Goal: Task Accomplishment & Management: Complete application form

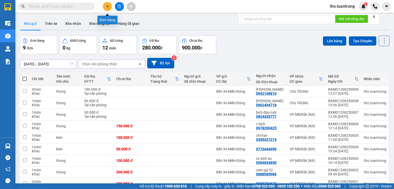
click at [110, 8] on button at bounding box center [107, 6] width 9 height 9
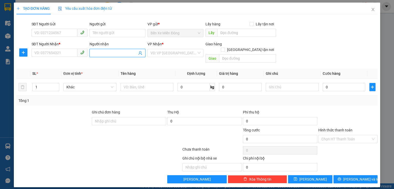
click at [118, 53] on input "Người nhận" at bounding box center [115, 53] width 45 height 6
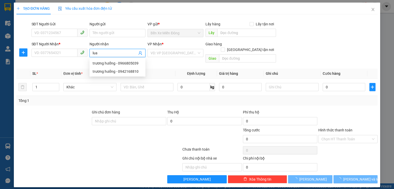
type input "[PERSON_NAME]"
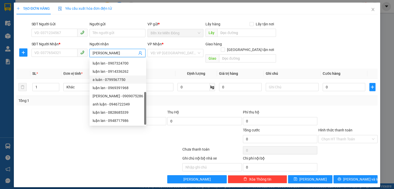
scroll to position [16, 0]
click at [125, 113] on div "luận lan - 0949143000" at bounding box center [118, 113] width 51 height 6
type input "0949143000"
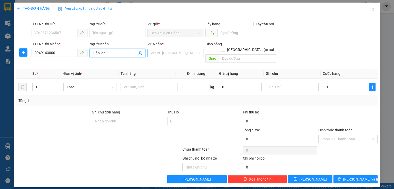
type input "luận lan"
click at [162, 52] on input "search" at bounding box center [174, 53] width 46 height 8
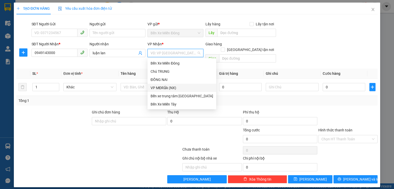
click at [172, 89] on div "VP MĐRắk (NX)" at bounding box center [182, 88] width 63 height 6
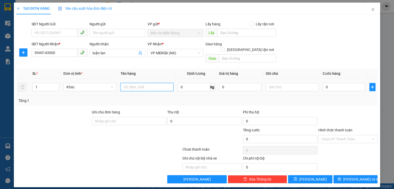
click at [138, 83] on input "text" at bounding box center [147, 87] width 53 height 8
type input "t"
click at [344, 85] on input "0" at bounding box center [344, 87] width 43 height 8
type input "5"
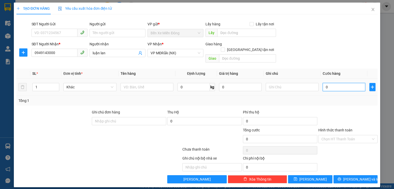
type input "5"
type input "50"
type input "500"
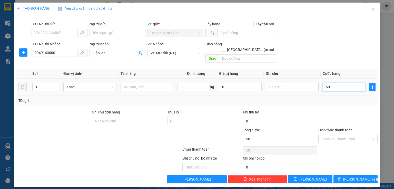
type input "500"
type input "5.000"
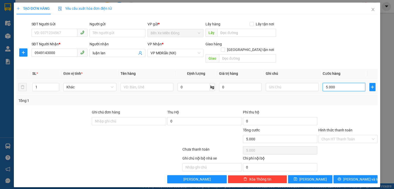
type input "50.000"
click at [351, 177] on span "[PERSON_NAME] và In" at bounding box center [361, 180] width 36 height 6
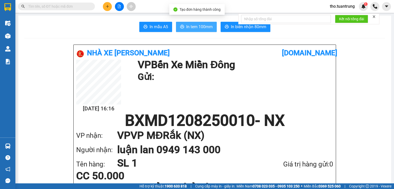
click at [198, 25] on span "In tem 100mm" at bounding box center [199, 27] width 26 height 6
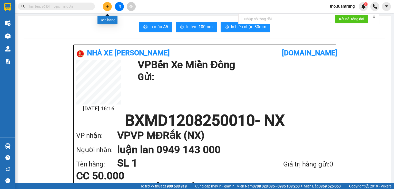
click at [109, 5] on icon "plus" at bounding box center [108, 7] width 4 height 4
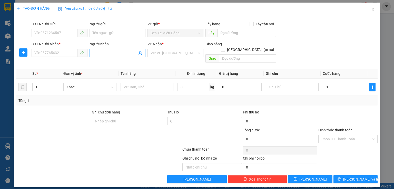
click at [96, 52] on input "Người nhận" at bounding box center [115, 53] width 45 height 6
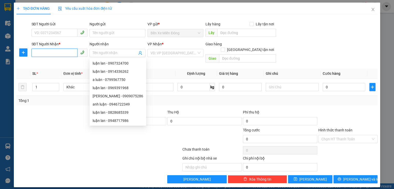
click at [64, 53] on input "SĐT Người Nhận *" at bounding box center [55, 53] width 46 height 8
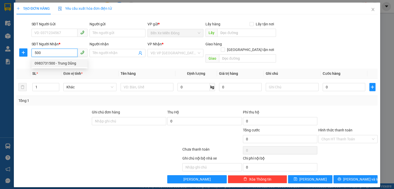
click at [70, 65] on div "0983731500 - Trung Dũng" at bounding box center [60, 64] width 50 height 6
type input "0983731500"
type input "Trung Dũng"
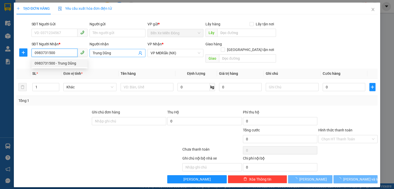
type input "50.000"
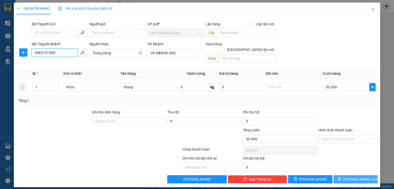
type input "0983731500"
click at [361, 177] on span "[PERSON_NAME] và In" at bounding box center [361, 180] width 36 height 6
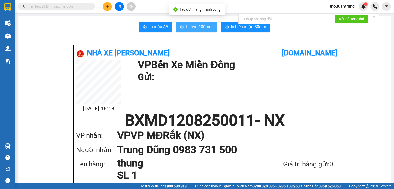
click at [195, 26] on span "In tem 100mm" at bounding box center [199, 27] width 26 height 6
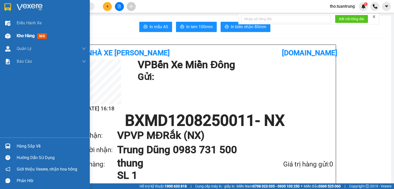
click at [23, 38] on div "Kho hàng mới" at bounding box center [33, 36] width 32 height 6
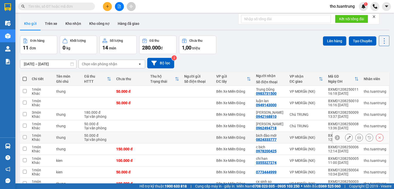
scroll to position [38, 0]
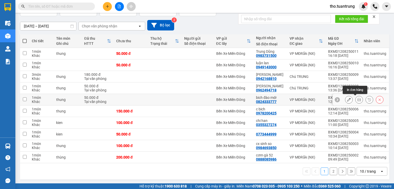
click at [357, 99] on icon at bounding box center [359, 100] width 4 height 4
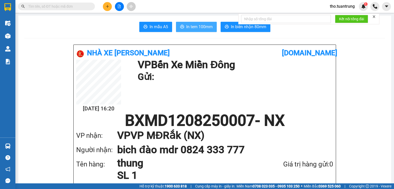
click at [199, 29] on span "In tem 100mm" at bounding box center [199, 27] width 26 height 6
click at [109, 5] on icon "plus" at bounding box center [108, 7] width 4 height 4
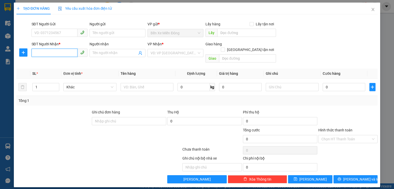
click at [59, 54] on input "SĐT Người Nhận *" at bounding box center [55, 53] width 46 height 8
type input "0905056788"
click at [62, 63] on div "0905056788" at bounding box center [60, 64] width 50 height 6
type input "50.000"
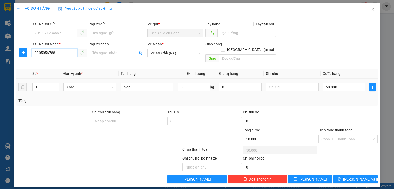
type input "0905056788"
click at [344, 83] on input "50.000" at bounding box center [344, 87] width 43 height 8
type input "1"
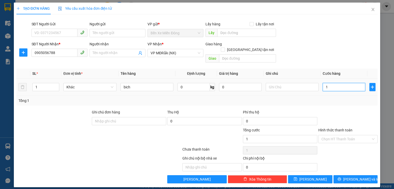
type input "10"
type input "100"
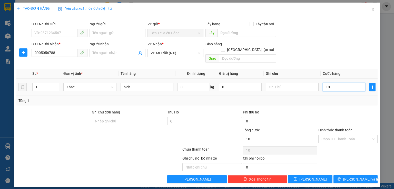
type input "100"
type input "1.000"
type input "10.000"
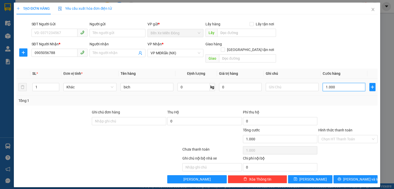
type input "10.000"
type input "100.000"
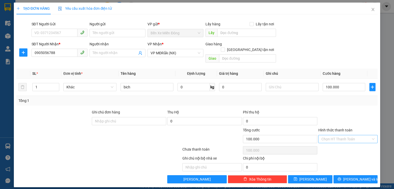
click at [356, 135] on input "Hình thức thanh toán" at bounding box center [346, 139] width 50 height 8
click at [352, 145] on div "Tại văn phòng" at bounding box center [347, 144] width 53 height 6
type input "0"
click at [360, 177] on button "[PERSON_NAME] và In" at bounding box center [356, 179] width 44 height 8
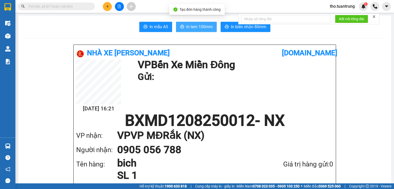
drag, startPoint x: 188, startPoint y: 29, endPoint x: 220, endPoint y: 32, distance: 32.5
click at [188, 28] on span "In tem 100mm" at bounding box center [199, 27] width 26 height 6
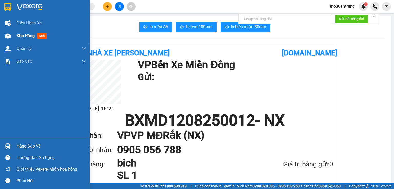
click at [22, 35] on span "Kho hàng" at bounding box center [26, 35] width 18 height 5
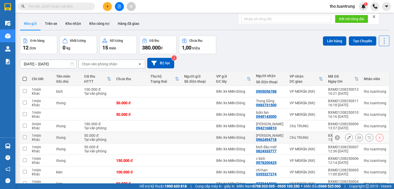
scroll to position [38, 0]
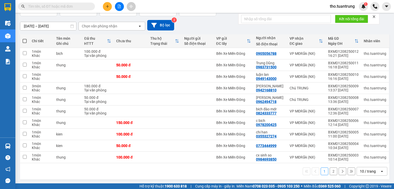
click at [330, 170] on button "2" at bounding box center [334, 172] width 8 height 8
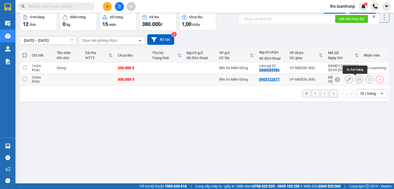
click at [357, 80] on icon at bounding box center [359, 80] width 4 height 4
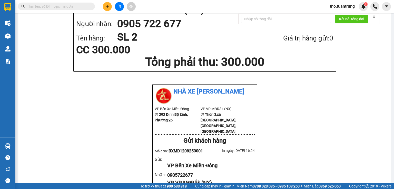
scroll to position [24, 0]
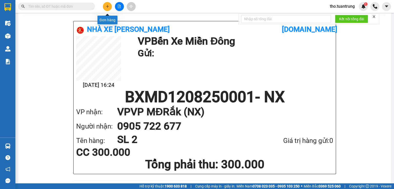
click at [110, 5] on button at bounding box center [107, 6] width 9 height 9
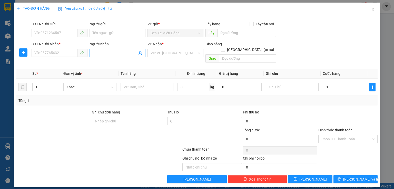
click at [100, 53] on input "Người nhận" at bounding box center [115, 53] width 45 height 6
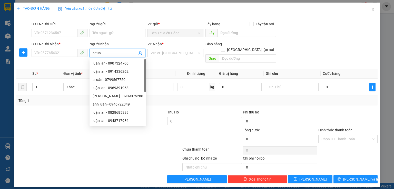
type input "a tung"
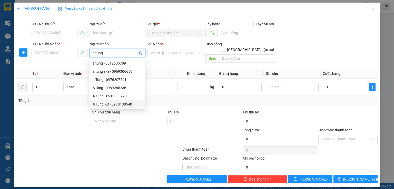
click at [121, 107] on div "A Tùng KD - 0978138540" at bounding box center [118, 104] width 56 height 8
type input "0978138540"
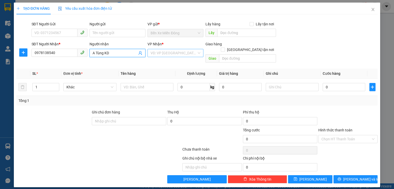
type input "A Tùng KD"
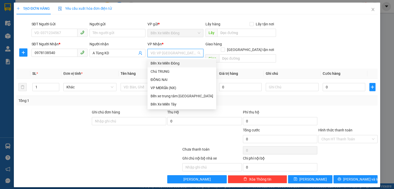
click at [159, 52] on input "search" at bounding box center [174, 53] width 46 height 8
click at [172, 86] on div "VP MĐRắk (NX)" at bounding box center [182, 88] width 63 height 6
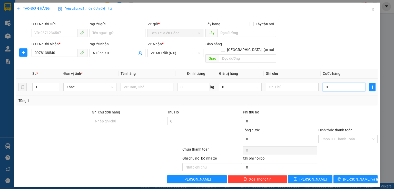
click at [331, 83] on input "0" at bounding box center [344, 87] width 43 height 8
type input "1"
type input "10"
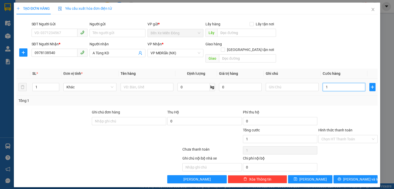
type input "10"
type input "100"
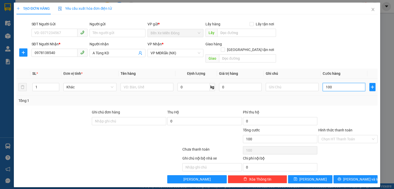
type input "1.000"
type input "10.000"
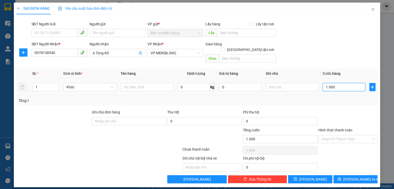
type input "10.000"
type input "100.000"
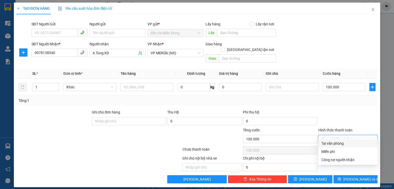
click at [354, 135] on input "Hình thức thanh toán" at bounding box center [346, 139] width 50 height 8
click at [356, 141] on div "Tại văn phòng" at bounding box center [347, 144] width 53 height 6
type input "0"
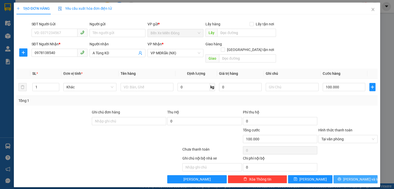
click at [368, 175] on button "[PERSON_NAME] và In" at bounding box center [356, 179] width 44 height 8
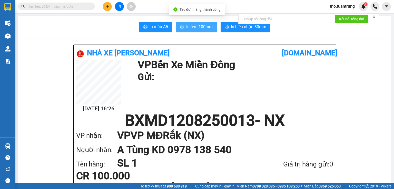
click at [190, 27] on span "In tem 100mm" at bounding box center [199, 27] width 26 height 6
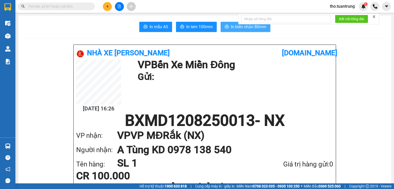
click at [241, 29] on span "In biên nhận 80mm" at bounding box center [248, 27] width 35 height 6
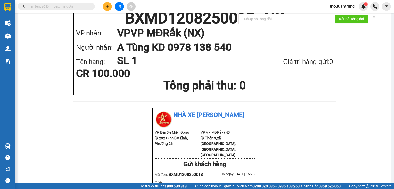
scroll to position [34, 0]
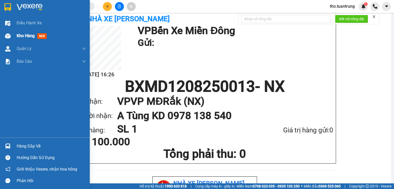
click at [33, 37] on span "Kho hàng" at bounding box center [26, 35] width 18 height 5
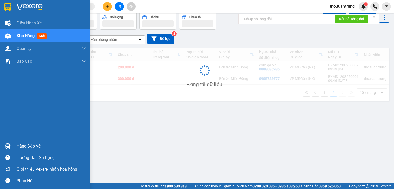
scroll to position [24, 0]
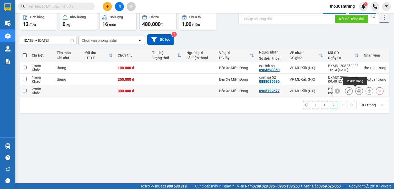
click at [357, 90] on icon at bounding box center [359, 91] width 4 height 4
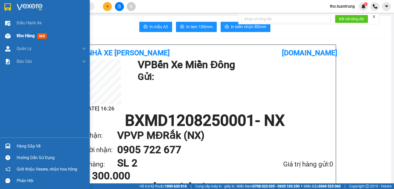
click at [22, 34] on span "Kho hàng" at bounding box center [26, 35] width 18 height 5
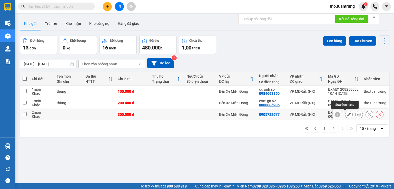
click at [347, 115] on icon at bounding box center [349, 115] width 4 height 4
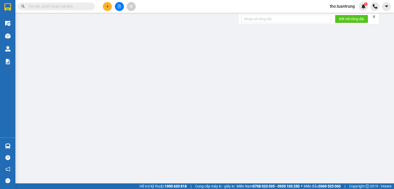
type input "0905722677"
type input "300.000"
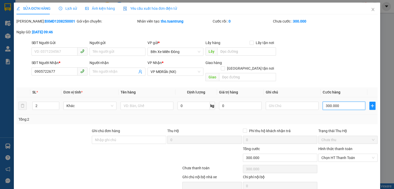
click at [344, 102] on input "300.000" at bounding box center [344, 106] width 43 height 8
type input "2"
type input "20"
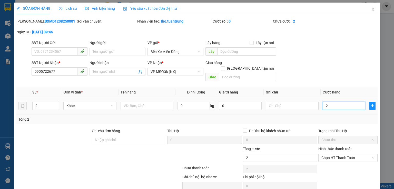
type input "20"
type input "200"
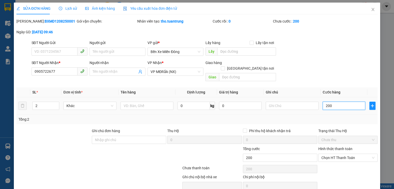
type input "2.000"
type input "20.000"
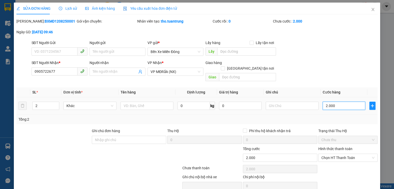
type input "20.000"
type input "200.000"
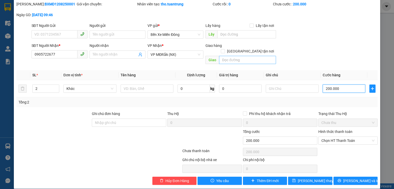
type input "200.000"
click at [234, 56] on input "text" at bounding box center [247, 60] width 57 height 8
type input "k"
type input "km 52"
click at [354, 178] on span "[PERSON_NAME] và In" at bounding box center [361, 181] width 36 height 6
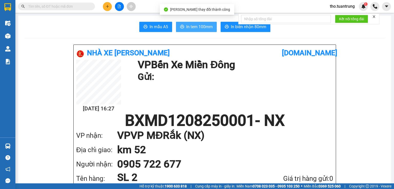
click at [200, 23] on button "In tem 100mm" at bounding box center [196, 27] width 41 height 10
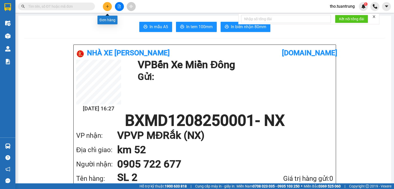
click at [105, 5] on button at bounding box center [107, 6] width 9 height 9
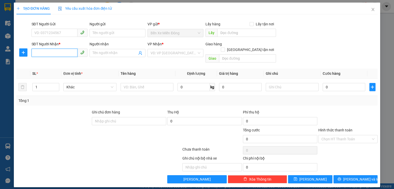
click at [46, 54] on input "SĐT Người Nhận *" at bounding box center [55, 53] width 46 height 8
click at [74, 67] on div "0977426355 - [PERSON_NAME]" at bounding box center [60, 63] width 57 height 8
type input "0977426355"
type input "[PERSON_NAME]"
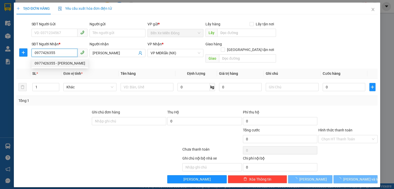
type input "50.000"
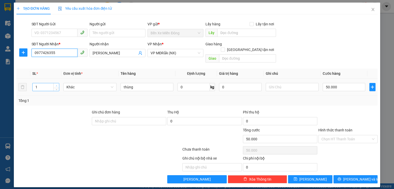
type input "0977426355"
type input "2"
click at [58, 83] on span "Increase Value" at bounding box center [56, 85] width 6 height 5
click at [348, 83] on input "50.000" at bounding box center [344, 87] width 43 height 8
type input "1"
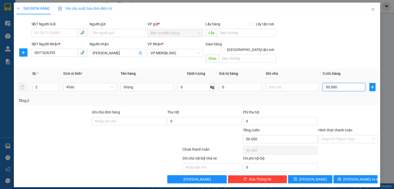
type input "1"
type input "12"
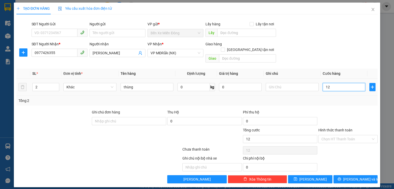
type input "120"
type input "1.200"
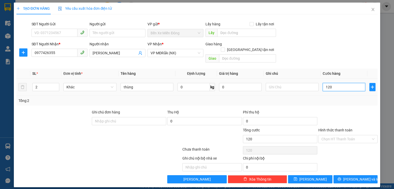
type input "1.200"
type input "12.000"
type input "120.000"
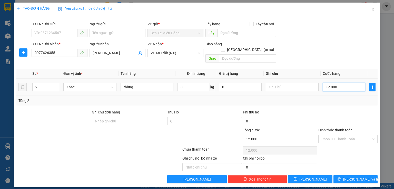
type input "120.000"
click at [357, 177] on span "[PERSON_NAME] và In" at bounding box center [361, 180] width 36 height 6
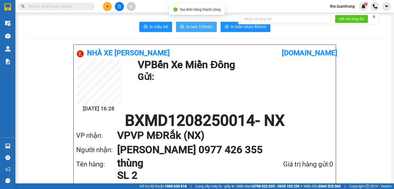
click at [200, 31] on button "In tem 100mm" at bounding box center [196, 27] width 41 height 10
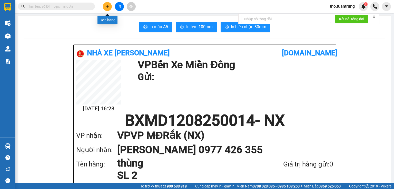
click at [109, 4] on button at bounding box center [107, 6] width 9 height 9
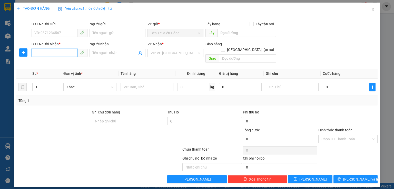
click at [50, 53] on input "SĐT Người Nhận *" at bounding box center [55, 53] width 46 height 8
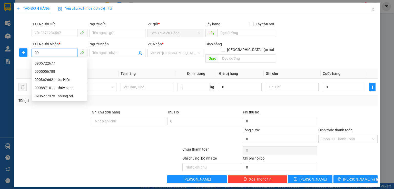
type input "0"
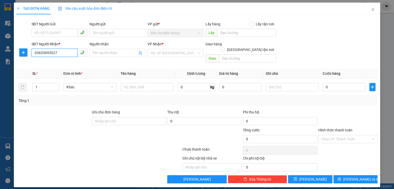
click at [61, 51] on input "03633693027" at bounding box center [55, 53] width 46 height 8
type input "0"
type input "0362693027"
click at [170, 53] on input "search" at bounding box center [174, 53] width 46 height 8
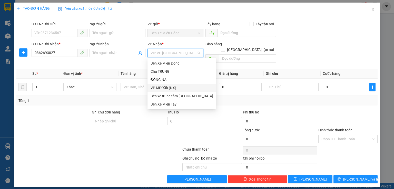
click at [171, 89] on div "VP MĐRắk (NX)" at bounding box center [182, 88] width 63 height 6
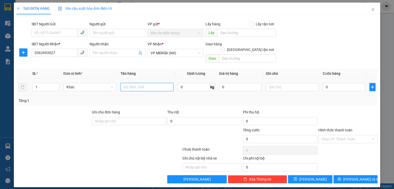
click at [132, 83] on input "text" at bounding box center [147, 87] width 53 height 8
type input "bich"
click at [340, 84] on input "0" at bounding box center [344, 87] width 43 height 8
type input "5"
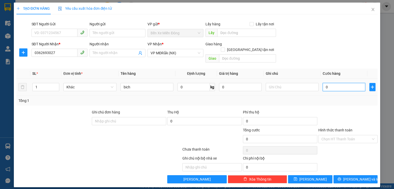
type input "5"
type input "50"
type input "500"
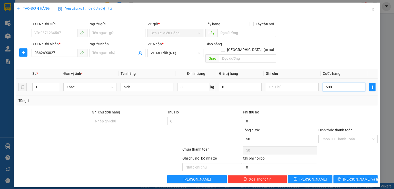
type input "500"
type input "5.000"
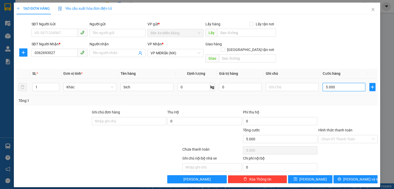
type input "50.000"
type input "500.000"
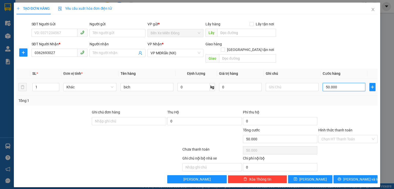
type input "500.000"
type input "50.000"
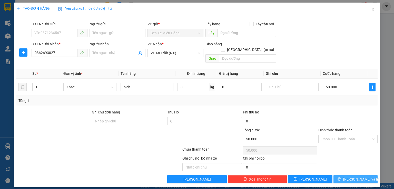
click at [358, 177] on span "[PERSON_NAME] và In" at bounding box center [361, 180] width 36 height 6
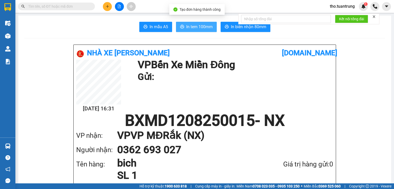
click at [193, 25] on span "In tem 100mm" at bounding box center [199, 27] width 26 height 6
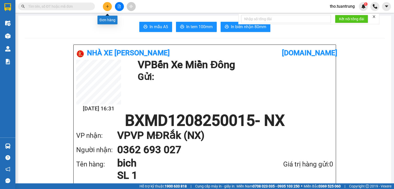
click at [110, 6] on button at bounding box center [107, 6] width 9 height 9
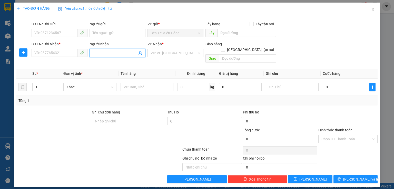
click at [123, 51] on input "Người nhận" at bounding box center [115, 53] width 45 height 6
type input "pham can"
click at [116, 64] on div "phạm can - 0942179397" at bounding box center [118, 64] width 50 height 6
type input "0942179397"
type input "phạm can"
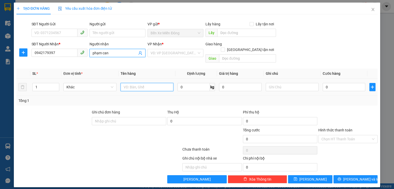
click at [131, 84] on input "text" at bounding box center [147, 87] width 53 height 8
type input "kien"
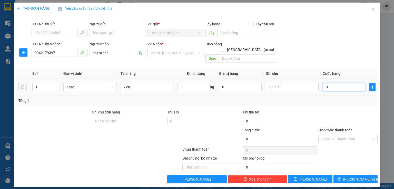
click at [334, 83] on input "0" at bounding box center [344, 87] width 43 height 8
type input "5"
type input "50"
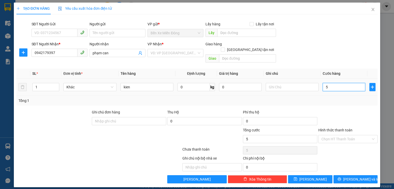
type input "50"
type input "500"
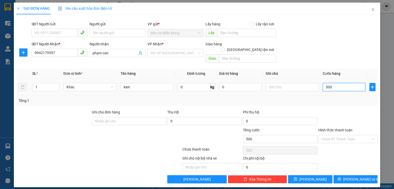
type input "5.000"
type input "50.000"
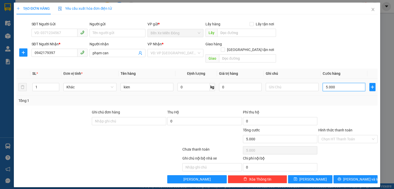
type input "50.000"
click at [349, 175] on button "[PERSON_NAME] và In" at bounding box center [356, 179] width 44 height 8
click at [171, 55] on input "search" at bounding box center [174, 53] width 46 height 8
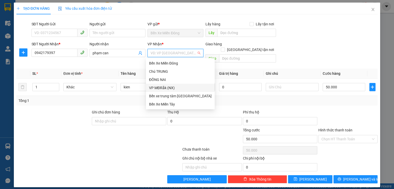
click at [165, 86] on div "VP MĐRắk (NX)" at bounding box center [180, 88] width 63 height 6
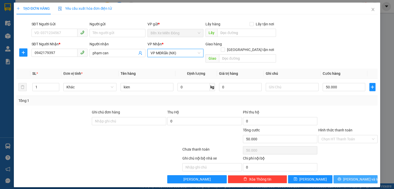
click at [351, 175] on button "[PERSON_NAME] và In" at bounding box center [356, 179] width 44 height 8
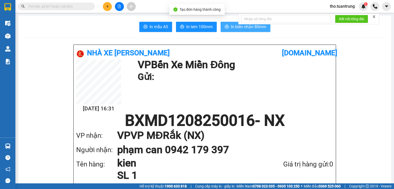
click at [239, 29] on span "In biên nhận 80mm" at bounding box center [248, 27] width 35 height 6
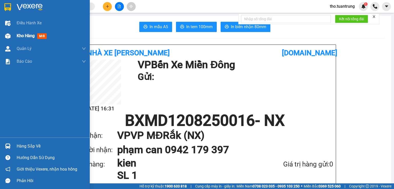
click at [25, 34] on span "Kho hàng" at bounding box center [26, 35] width 18 height 5
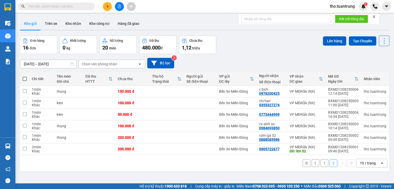
click at [321, 163] on button "1" at bounding box center [325, 164] width 8 height 8
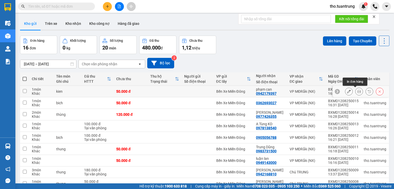
click at [357, 92] on icon at bounding box center [359, 92] width 4 height 4
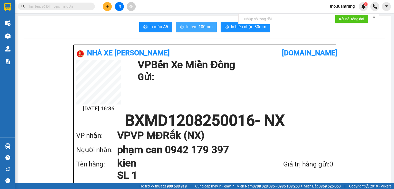
click at [202, 26] on span "In tem 100mm" at bounding box center [199, 27] width 26 height 6
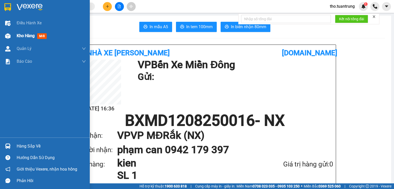
click at [23, 36] on span "Kho hàng" at bounding box center [26, 35] width 18 height 5
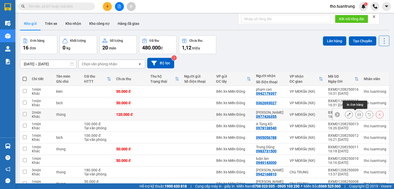
click at [357, 117] on button at bounding box center [359, 114] width 7 height 9
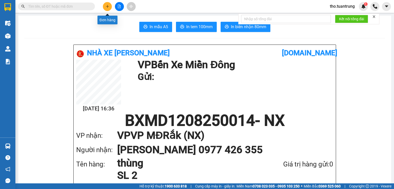
click at [110, 6] on button at bounding box center [107, 6] width 9 height 9
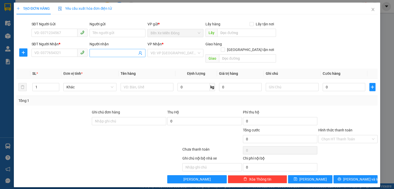
click at [113, 53] on input "Người nhận" at bounding box center [115, 53] width 45 height 6
type input "[PERSON_NAME]"
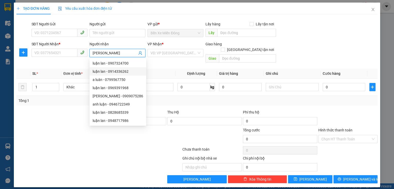
click at [130, 69] on div "luận lan - 0914336262" at bounding box center [118, 72] width 51 height 6
type input "0914336262"
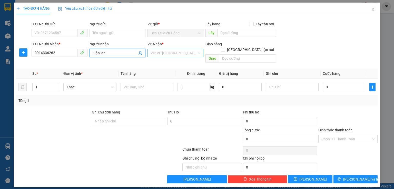
type input "luận lan"
click at [183, 55] on input "search" at bounding box center [174, 53] width 46 height 8
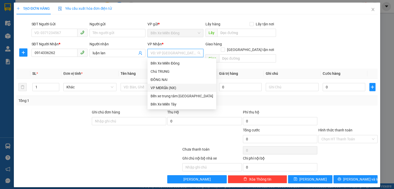
click at [175, 89] on div "VP MĐRắk (NX)" at bounding box center [182, 88] width 63 height 6
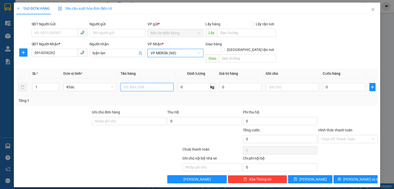
click at [135, 83] on input "text" at bounding box center [147, 87] width 53 height 8
type input "bao"
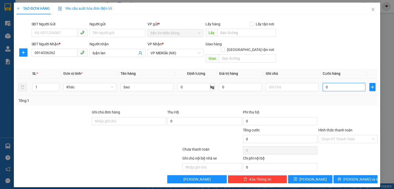
click at [332, 83] on input "0" at bounding box center [344, 87] width 43 height 8
type input "5"
type input "50"
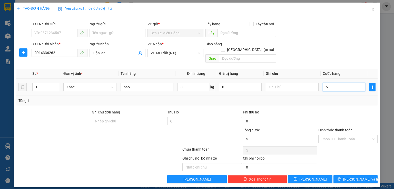
type input "50"
type input "500"
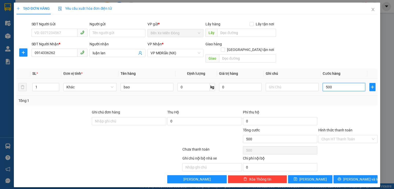
type input "5.000"
type input "50.000"
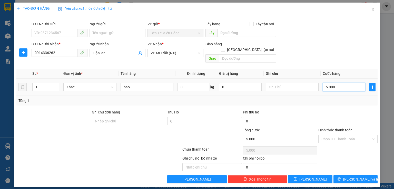
type input "50.000"
click at [358, 177] on span "[PERSON_NAME] và In" at bounding box center [361, 180] width 36 height 6
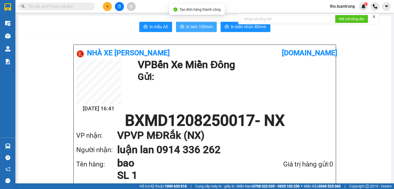
click at [197, 24] on span "In tem 100mm" at bounding box center [199, 27] width 26 height 6
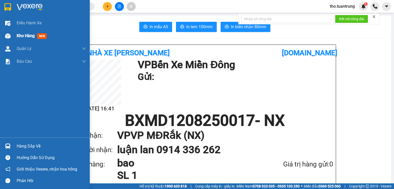
click at [26, 36] on span "Kho hàng" at bounding box center [26, 35] width 18 height 5
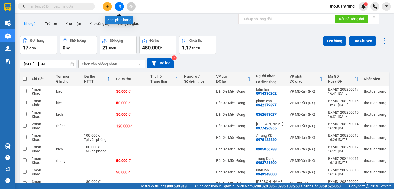
click at [122, 8] on button at bounding box center [119, 6] width 9 height 9
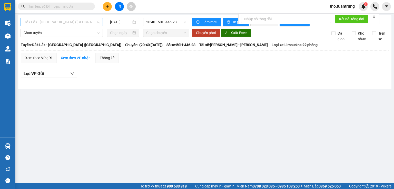
click at [86, 23] on span "Đắk Lắk - [GEOGRAPHIC_DATA] ([GEOGRAPHIC_DATA])" at bounding box center [62, 22] width 76 height 8
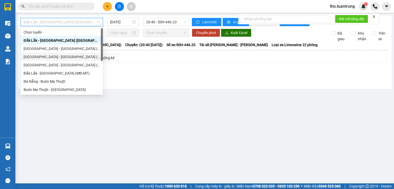
click at [56, 60] on div "[GEOGRAPHIC_DATA] - [GEOGRAPHIC_DATA] (MĐ)" at bounding box center [62, 57] width 76 height 6
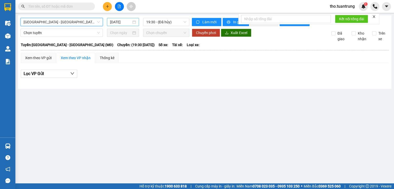
click at [122, 23] on input "[DATE]" at bounding box center [120, 22] width 21 height 6
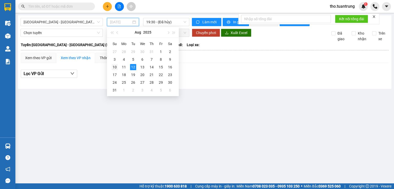
click at [113, 67] on div "10" at bounding box center [115, 67] width 6 height 6
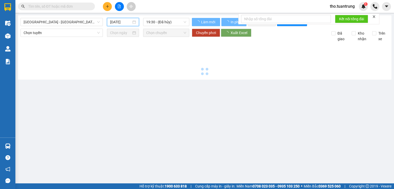
type input "[DATE]"
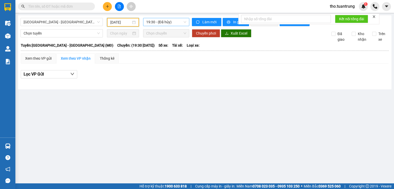
click at [156, 24] on span "19:30 - (Đã hủy)" at bounding box center [166, 22] width 40 height 8
click at [165, 47] on div "20:00 - 50E-145.17" at bounding box center [166, 49] width 40 height 6
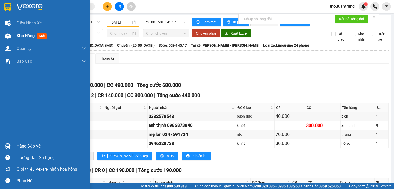
click at [11, 35] on div at bounding box center [7, 36] width 9 height 9
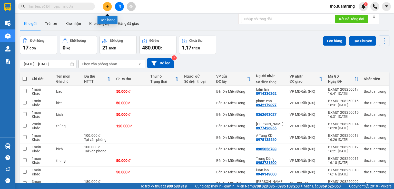
click at [109, 8] on button at bounding box center [107, 6] width 9 height 9
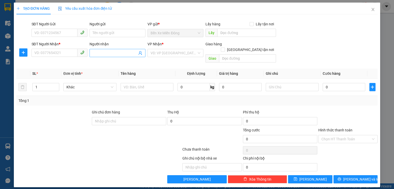
click at [109, 52] on input "Người nhận" at bounding box center [115, 53] width 45 height 6
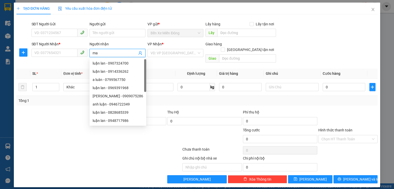
type input "may"
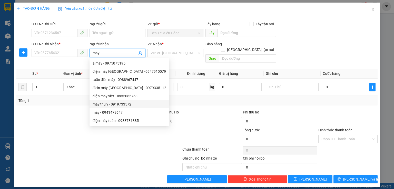
click at [104, 104] on div "mây thu y - 0919733572" at bounding box center [130, 105] width 74 height 6
type input "0919733572"
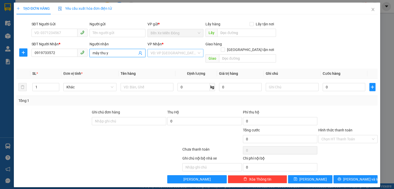
type input "mây thu y"
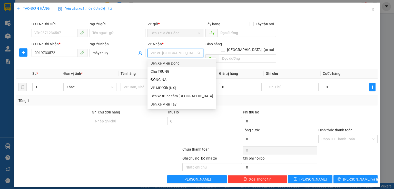
click at [155, 53] on input "search" at bounding box center [174, 53] width 46 height 8
click at [173, 89] on div "VP MĐRắk (NX)" at bounding box center [182, 88] width 63 height 6
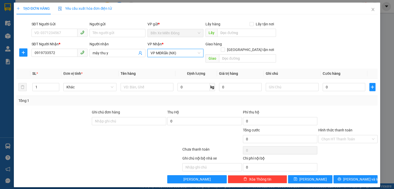
click at [183, 55] on span "VP MĐRắk (NX)" at bounding box center [176, 53] width 50 height 8
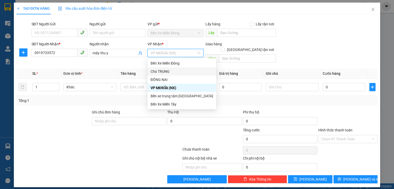
click at [166, 74] on div "Chú TRUNG" at bounding box center [182, 72] width 63 height 6
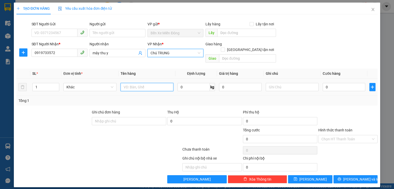
click at [134, 83] on input "text" at bounding box center [147, 87] width 53 height 8
type input "thung"
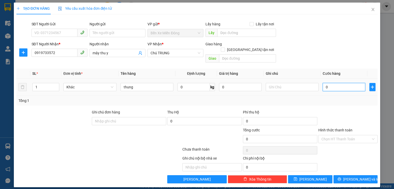
click at [348, 83] on input "0" at bounding box center [344, 87] width 43 height 8
type input "5"
type input "50"
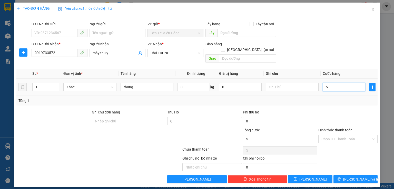
type input "50"
type input "500"
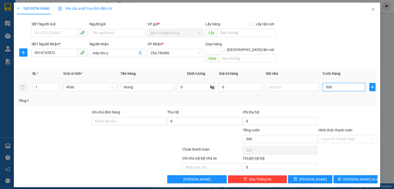
type input "5.000"
click at [342, 135] on input "Hình thức thanh toán" at bounding box center [346, 139] width 50 height 8
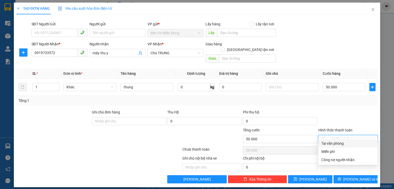
click at [347, 144] on div "Tại văn phòng" at bounding box center [347, 144] width 53 height 6
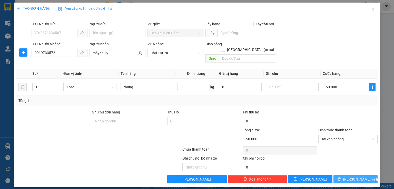
click at [366, 175] on button "[PERSON_NAME] và In" at bounding box center [356, 179] width 44 height 8
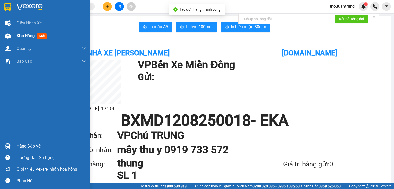
click at [28, 34] on span "Kho hàng" at bounding box center [26, 35] width 18 height 5
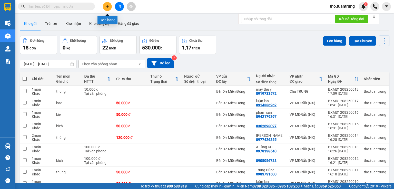
click at [107, 8] on icon "plus" at bounding box center [108, 7] width 4 height 4
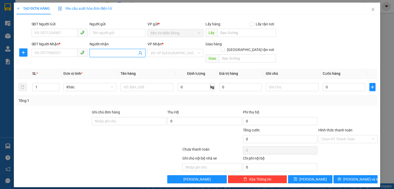
click at [104, 54] on input "Người nhận" at bounding box center [115, 53] width 45 height 6
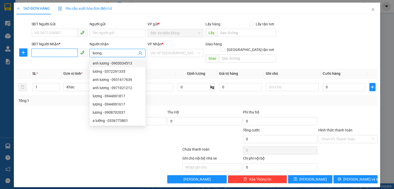
click at [69, 54] on input "SĐT Người Nhận *" at bounding box center [55, 53] width 46 height 8
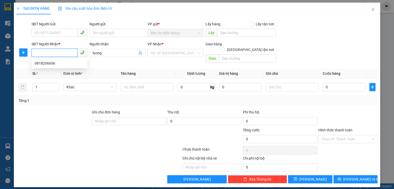
click at [53, 55] on input "SĐT Người Nhận *" at bounding box center [55, 53] width 46 height 8
click at [64, 51] on input "SĐT Người Nhận *" at bounding box center [55, 53] width 46 height 8
click at [55, 65] on div "0949731060 - a lượng" at bounding box center [60, 64] width 50 height 6
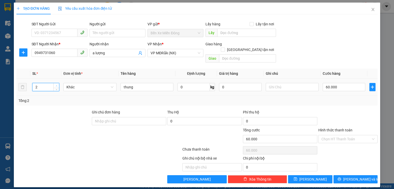
click at [54, 83] on span "Increase Value" at bounding box center [56, 85] width 6 height 5
click at [348, 83] on input "60.000" at bounding box center [344, 87] width 43 height 8
click at [355, 177] on span "[PERSON_NAME] và In" at bounding box center [361, 180] width 36 height 6
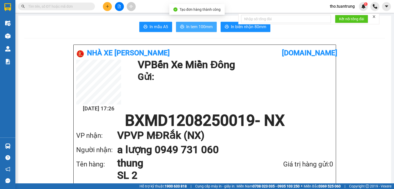
click at [191, 25] on span "In tem 100mm" at bounding box center [199, 27] width 26 height 6
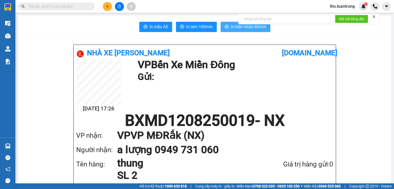
click at [234, 28] on span "In biên nhận 80mm" at bounding box center [248, 27] width 35 height 6
click at [111, 6] on button at bounding box center [107, 6] width 9 height 9
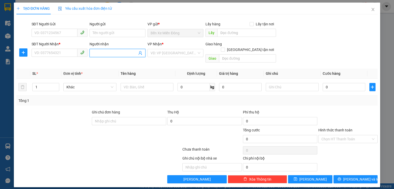
click at [120, 55] on input "Người nhận" at bounding box center [115, 53] width 45 height 6
drag, startPoint x: 132, startPoint y: 66, endPoint x: 103, endPoint y: 61, distance: 29.7
click at [132, 66] on div "phạm can - 0942179397" at bounding box center [118, 63] width 56 height 8
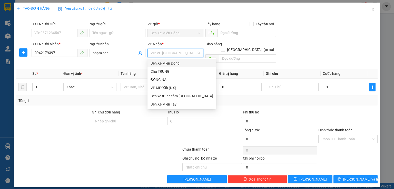
click at [177, 52] on input "search" at bounding box center [174, 53] width 46 height 8
click at [171, 87] on div "VP MĐRắk (NX)" at bounding box center [182, 88] width 63 height 6
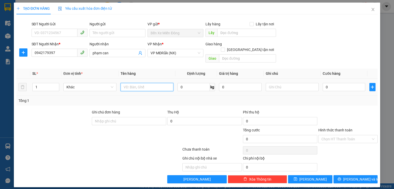
click at [132, 83] on input "text" at bounding box center [147, 87] width 53 height 8
click at [332, 84] on input "0" at bounding box center [344, 87] width 43 height 8
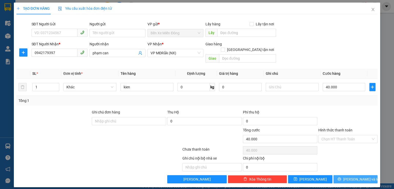
click at [362, 177] on span "[PERSON_NAME] và In" at bounding box center [361, 180] width 36 height 6
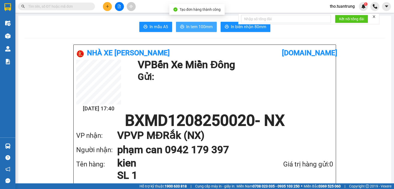
click at [207, 25] on span "In tem 100mm" at bounding box center [199, 27] width 26 height 6
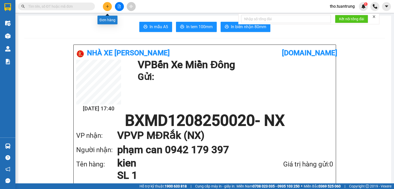
click at [105, 6] on button at bounding box center [107, 6] width 9 height 9
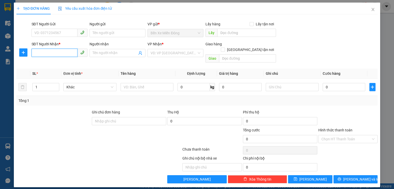
click at [67, 50] on input "SĐT Người Nhận *" at bounding box center [55, 53] width 46 height 8
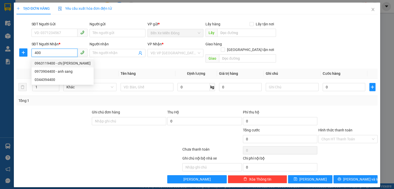
click at [64, 63] on div "0963119400 - chị [PERSON_NAME]" at bounding box center [63, 64] width 56 height 6
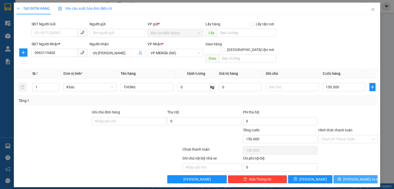
click at [352, 177] on span "[PERSON_NAME] và In" at bounding box center [361, 180] width 36 height 6
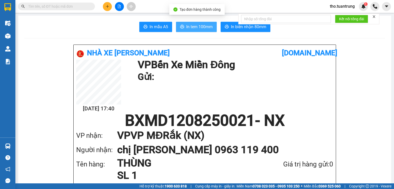
click at [180, 24] on button "In tem 100mm" at bounding box center [196, 27] width 41 height 10
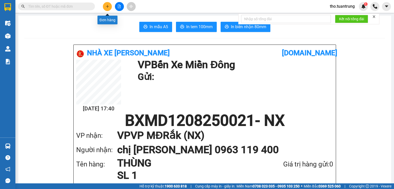
click at [105, 4] on button at bounding box center [107, 6] width 9 height 9
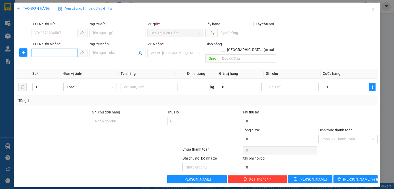
click at [71, 54] on input "SĐT Người Nhận *" at bounding box center [55, 53] width 46 height 8
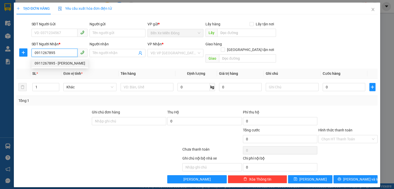
click at [71, 64] on div "0911267895 - [PERSON_NAME]" at bounding box center [60, 64] width 51 height 6
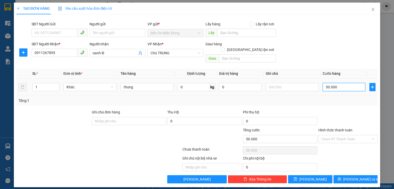
click at [343, 83] on input "50.000" at bounding box center [344, 87] width 43 height 8
click at [353, 135] on input "Hình thức thanh toán" at bounding box center [346, 139] width 50 height 8
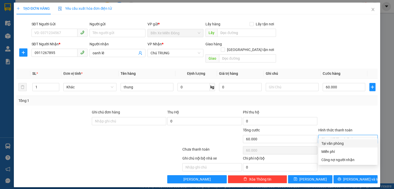
click at [350, 146] on div "Tại văn phòng" at bounding box center [347, 144] width 53 height 6
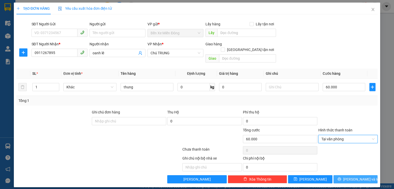
click at [362, 177] on span "[PERSON_NAME] và In" at bounding box center [361, 180] width 36 height 6
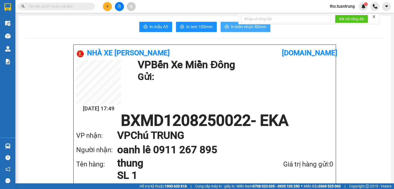
click at [231, 24] on span "In biên nhận 80mm" at bounding box center [248, 27] width 35 height 6
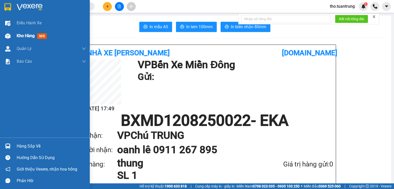
click at [17, 37] on span "Kho hàng" at bounding box center [26, 35] width 18 height 5
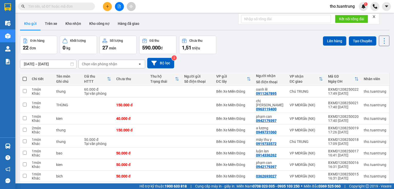
click at [175, 19] on div "Kho gửi Trên xe Kho nhận Kho công nợ Hàng đã giao" at bounding box center [204, 24] width 369 height 14
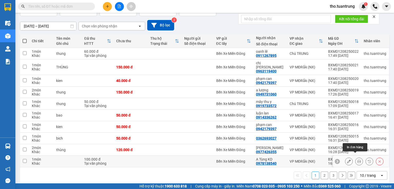
click at [356, 157] on button at bounding box center [359, 161] width 7 height 9
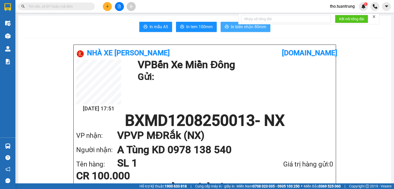
click at [232, 27] on span "In biên nhận 80mm" at bounding box center [248, 27] width 35 height 6
click at [196, 26] on span "In tem 100mm" at bounding box center [199, 27] width 26 height 6
click at [111, 6] on button at bounding box center [107, 6] width 9 height 9
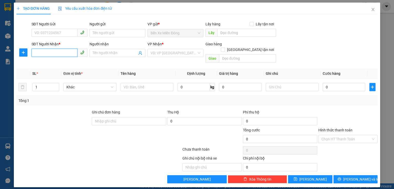
click at [62, 50] on input "SĐT Người Nhận *" at bounding box center [55, 53] width 46 height 8
click at [164, 57] on span at bounding box center [174, 53] width 46 height 8
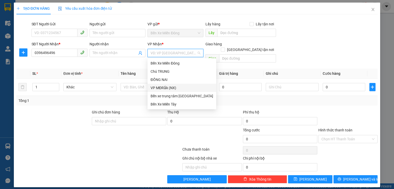
click at [167, 86] on div "VP MĐRắk (NX)" at bounding box center [182, 88] width 63 height 6
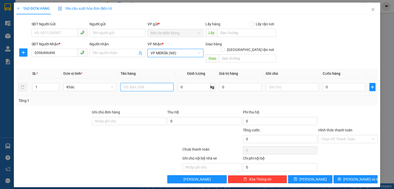
click at [138, 83] on input "text" at bounding box center [147, 87] width 53 height 8
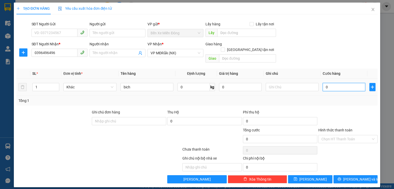
click at [339, 83] on input "0" at bounding box center [344, 87] width 43 height 8
click at [350, 135] on input "Hình thức thanh toán" at bounding box center [346, 139] width 50 height 8
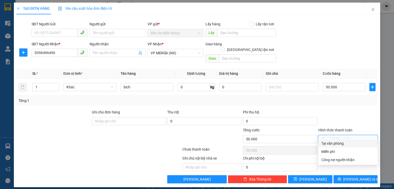
click at [347, 143] on div "Tại văn phòng" at bounding box center [347, 144] width 53 height 6
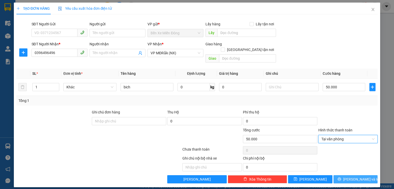
click at [360, 177] on span "[PERSON_NAME] và In" at bounding box center [361, 180] width 36 height 6
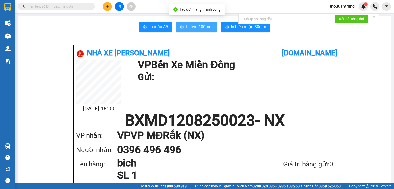
click at [190, 26] on span "In tem 100mm" at bounding box center [199, 27] width 26 height 6
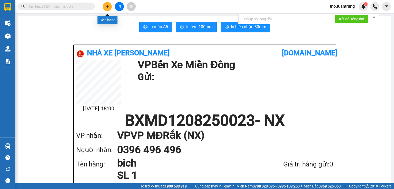
click at [109, 3] on button at bounding box center [107, 6] width 9 height 9
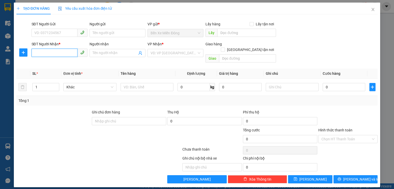
click at [57, 54] on input "SĐT Người Nhận *" at bounding box center [55, 53] width 46 height 8
click at [48, 55] on input "SĐT Người Nhận *" at bounding box center [55, 53] width 46 height 8
click at [64, 66] on div "0975683131 - cu bo" at bounding box center [60, 64] width 50 height 6
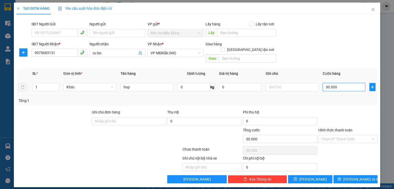
click at [342, 83] on input "30.000" at bounding box center [344, 87] width 43 height 8
click at [360, 177] on span "[PERSON_NAME] và In" at bounding box center [361, 180] width 36 height 6
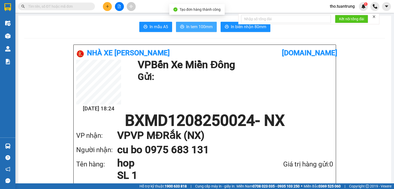
click at [198, 29] on span "In tem 100mm" at bounding box center [199, 27] width 26 height 6
